Goal: Task Accomplishment & Management: Manage account settings

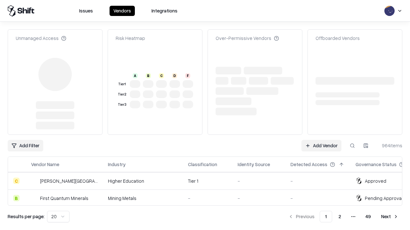
click at [321, 140] on link "Add Vendor" at bounding box center [321, 146] width 40 height 12
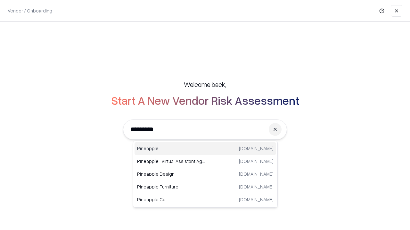
click at [205, 149] on div "Pineapple [DOMAIN_NAME]" at bounding box center [204, 148] width 141 height 13
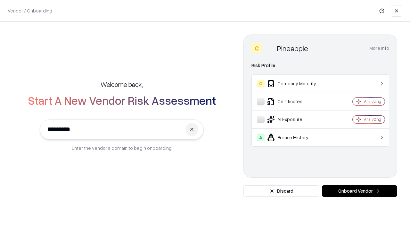
type input "*********"
click at [359, 191] on button "Onboard Vendor" at bounding box center [359, 192] width 75 height 12
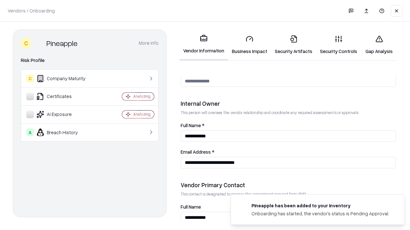
scroll to position [332, 0]
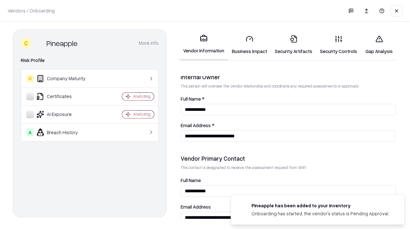
click at [249, 45] on link "Business Impact" at bounding box center [249, 45] width 43 height 30
click at [293, 45] on link "Security Artifacts" at bounding box center [293, 45] width 45 height 30
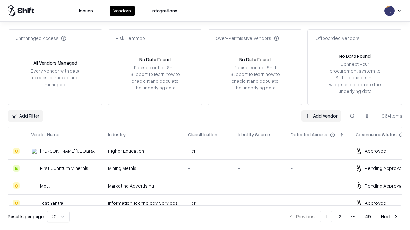
click at [321, 116] on link "Add Vendor" at bounding box center [321, 116] width 40 height 12
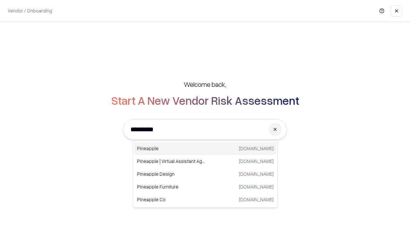
click at [205, 149] on div "Pineapple [DOMAIN_NAME]" at bounding box center [204, 148] width 141 height 13
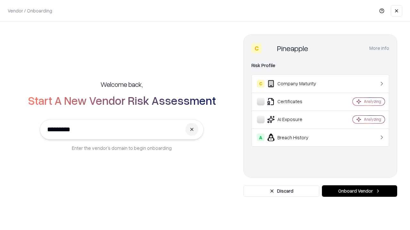
type input "*********"
click at [359, 191] on button "Onboard Vendor" at bounding box center [359, 192] width 75 height 12
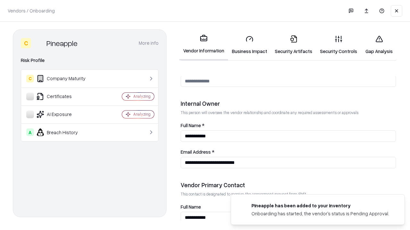
scroll to position [332, 0]
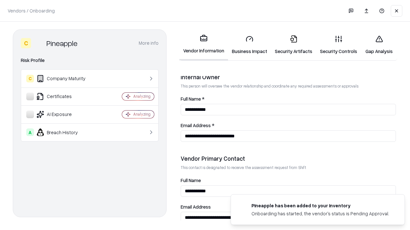
click at [379, 45] on link "Gap Analysis" at bounding box center [379, 45] width 36 height 30
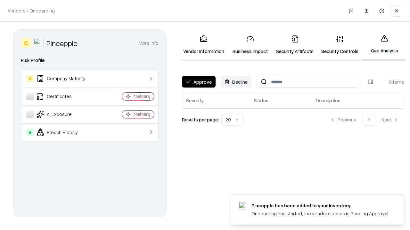
click at [198, 82] on button "Approve" at bounding box center [199, 82] width 34 height 12
